Goal: Participate in discussion: Engage in conversation with other users on a specific topic

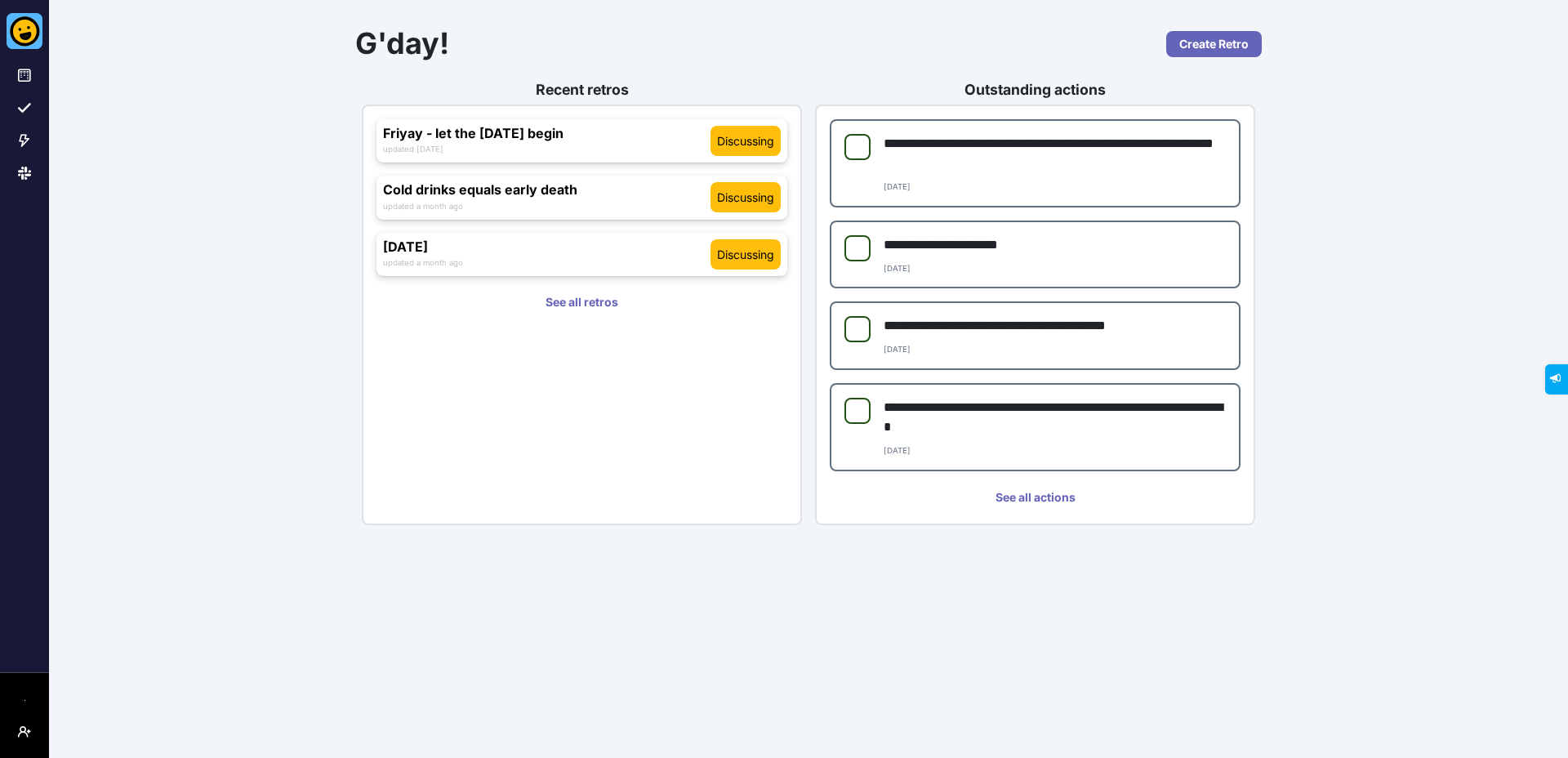
click at [885, 62] on div "**********" at bounding box center [808, 272] width 931 height 518
click at [882, 72] on div "**********" at bounding box center [808, 272] width 931 height 518
click at [616, 136] on h3 "Friyay - let the [DATE] begin" at bounding box center [546, 134] width 327 height 16
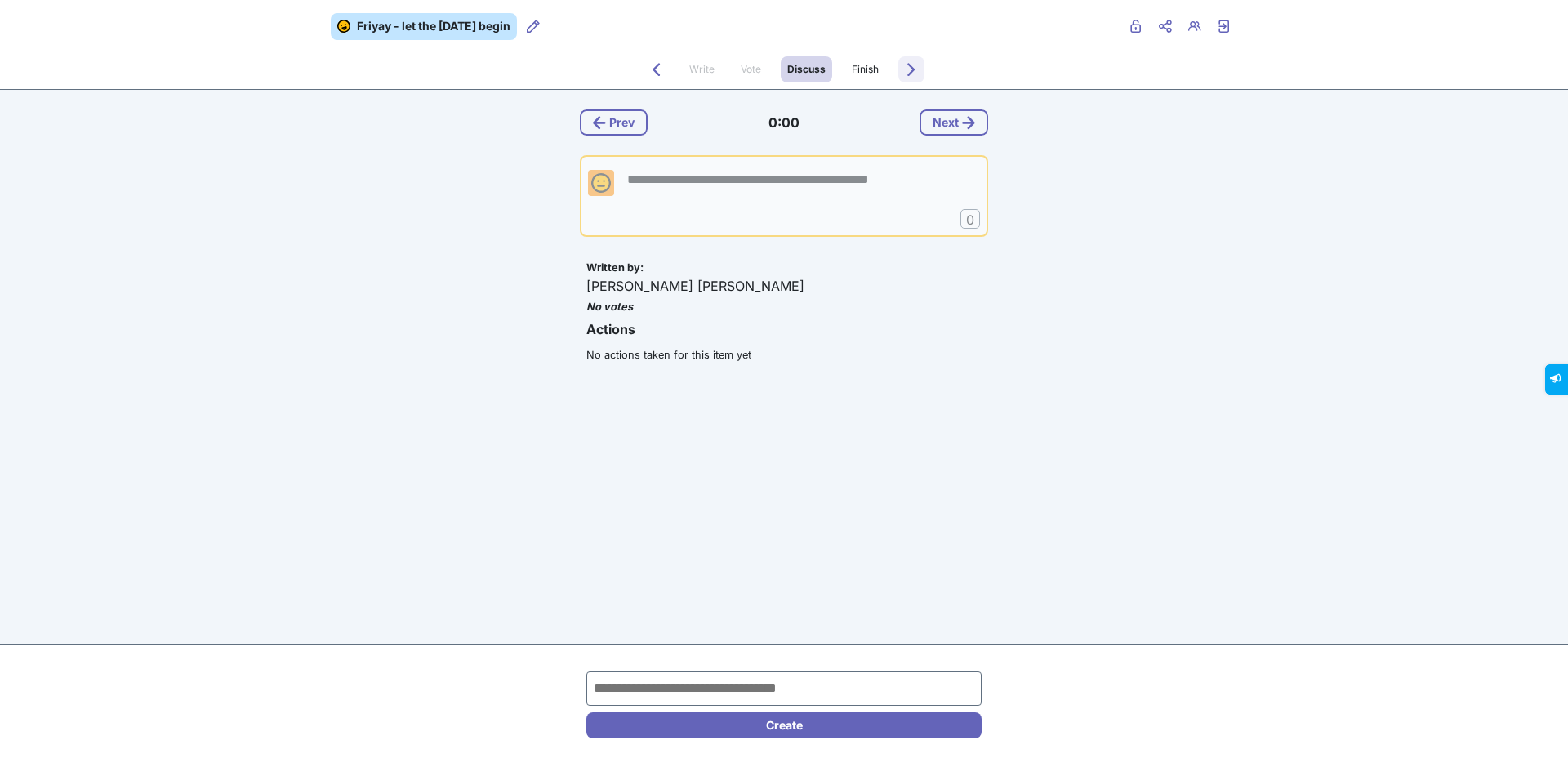
click at [914, 69] on icon "Forwards to Finish" at bounding box center [911, 69] width 13 height 13
